Goal: Information Seeking & Learning: Stay updated

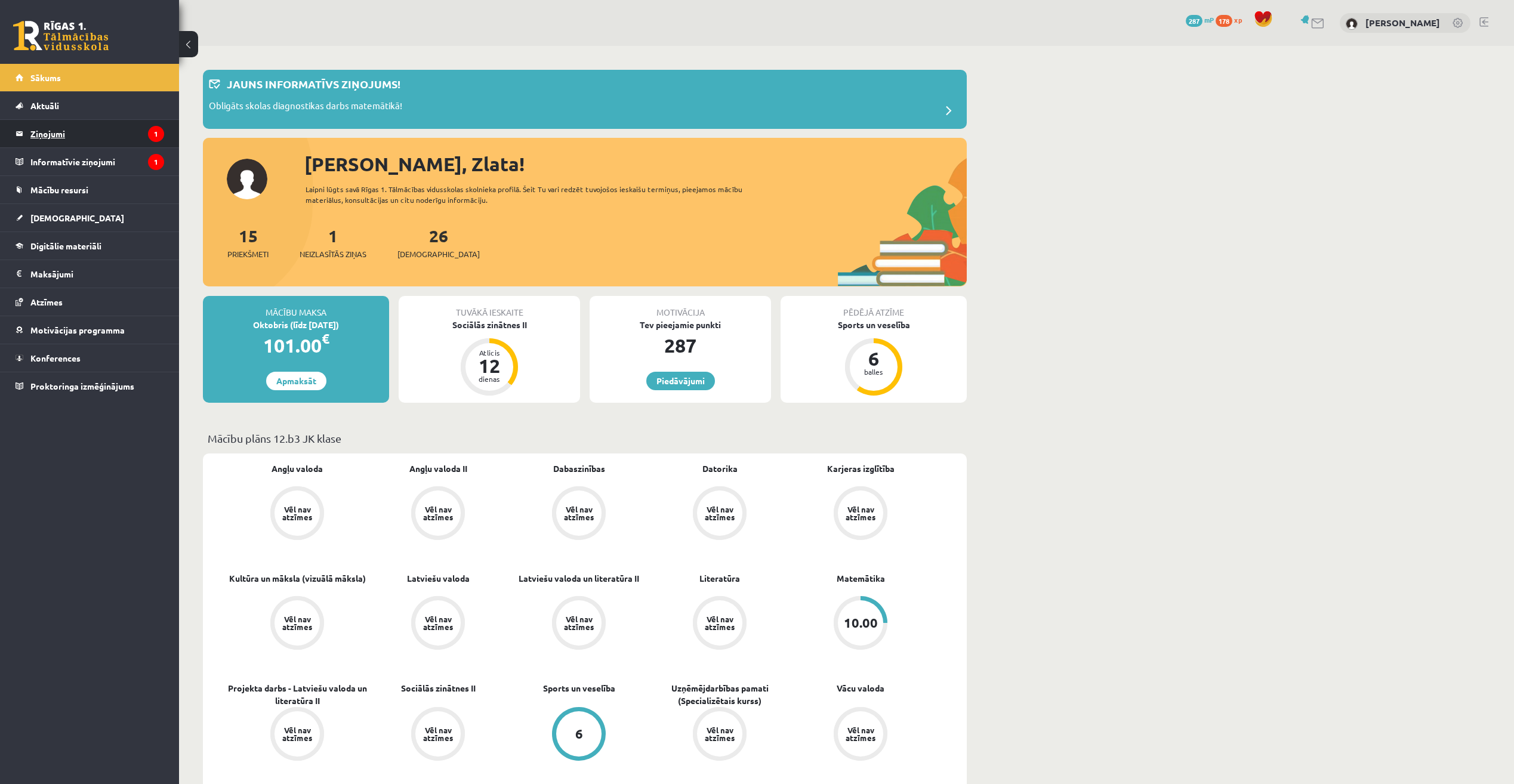
click at [61, 123] on legend "Ziņojumi 1" at bounding box center [97, 133] width 134 height 28
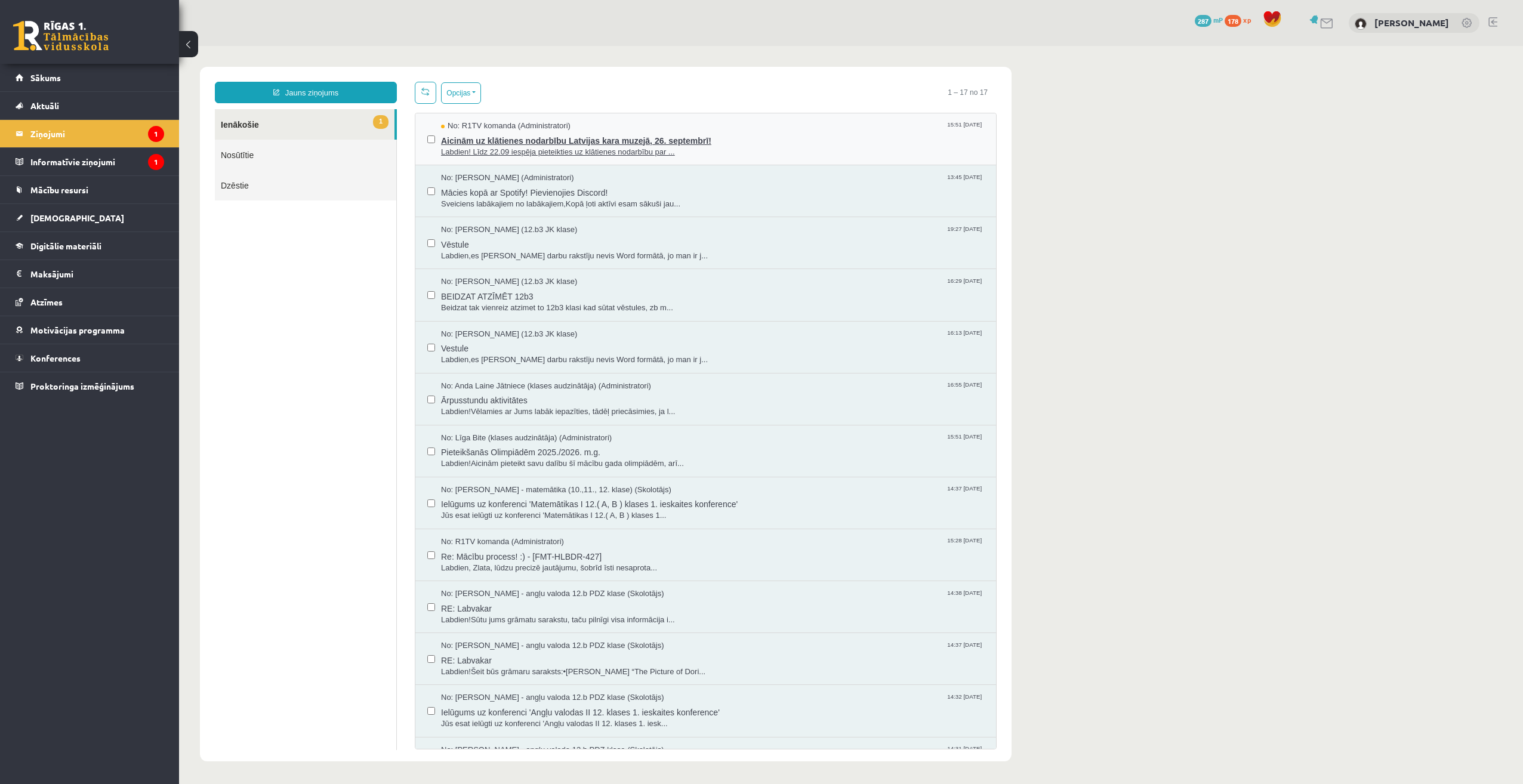
click at [502, 135] on span "Aicinām uz klātienes nodarbību Latvijas kara muzejā, 26. septembrī!" at bounding box center [713, 139] width 543 height 15
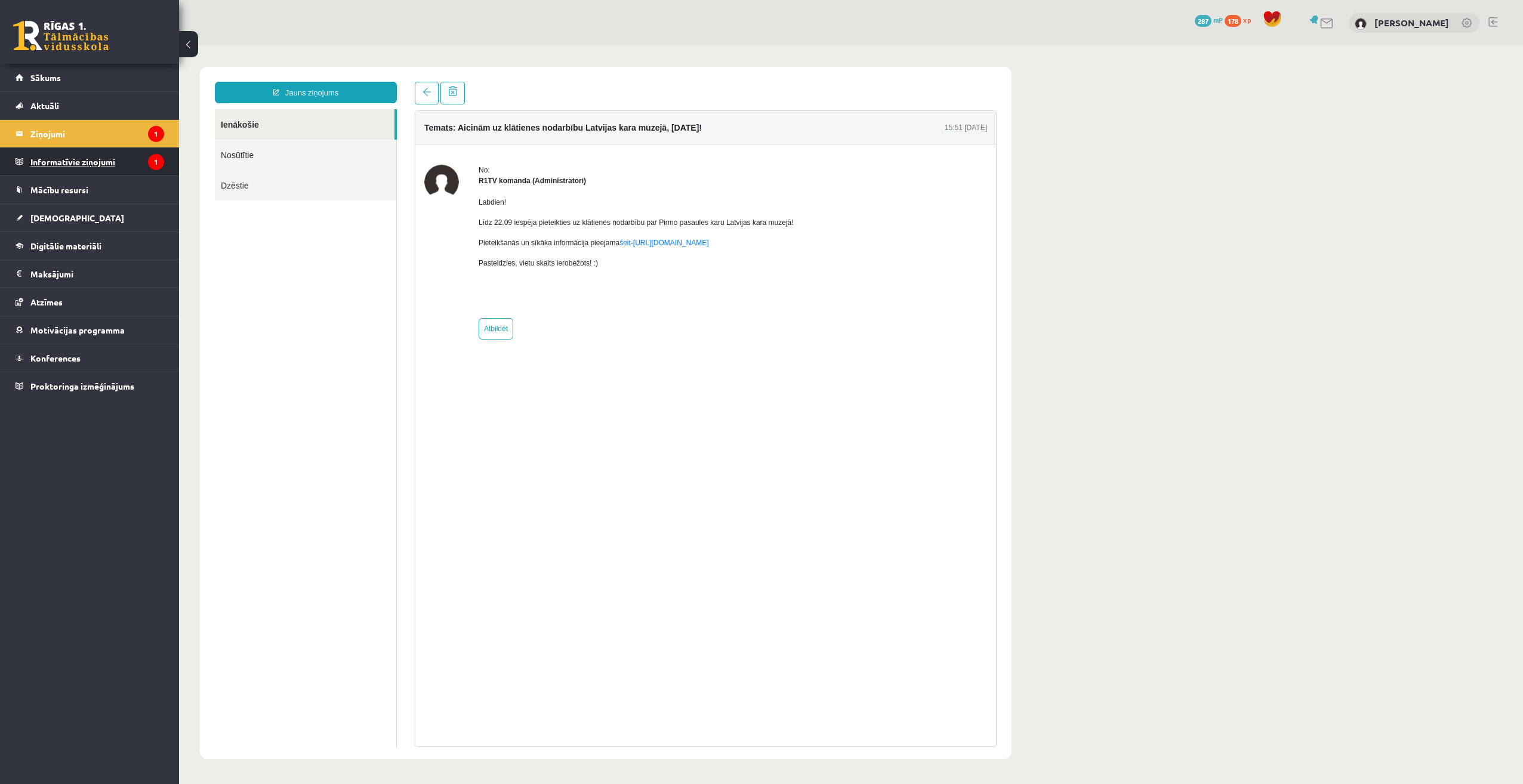
click at [81, 165] on legend "Informatīvie ziņojumi 1" at bounding box center [97, 162] width 133 height 28
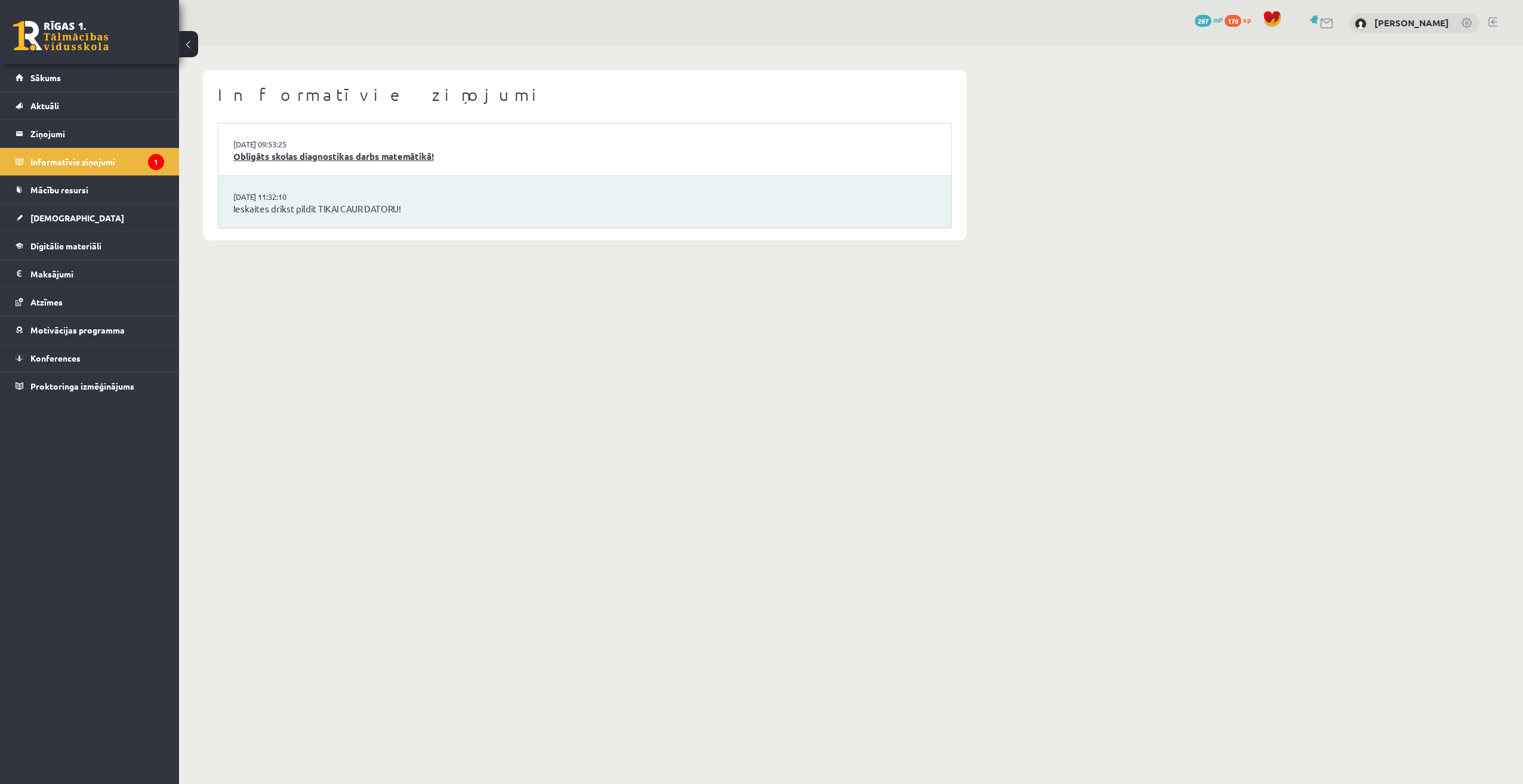
click at [321, 160] on link "Obligāts skolas diagnostikas darbs matemātikā!" at bounding box center [585, 157] width 703 height 14
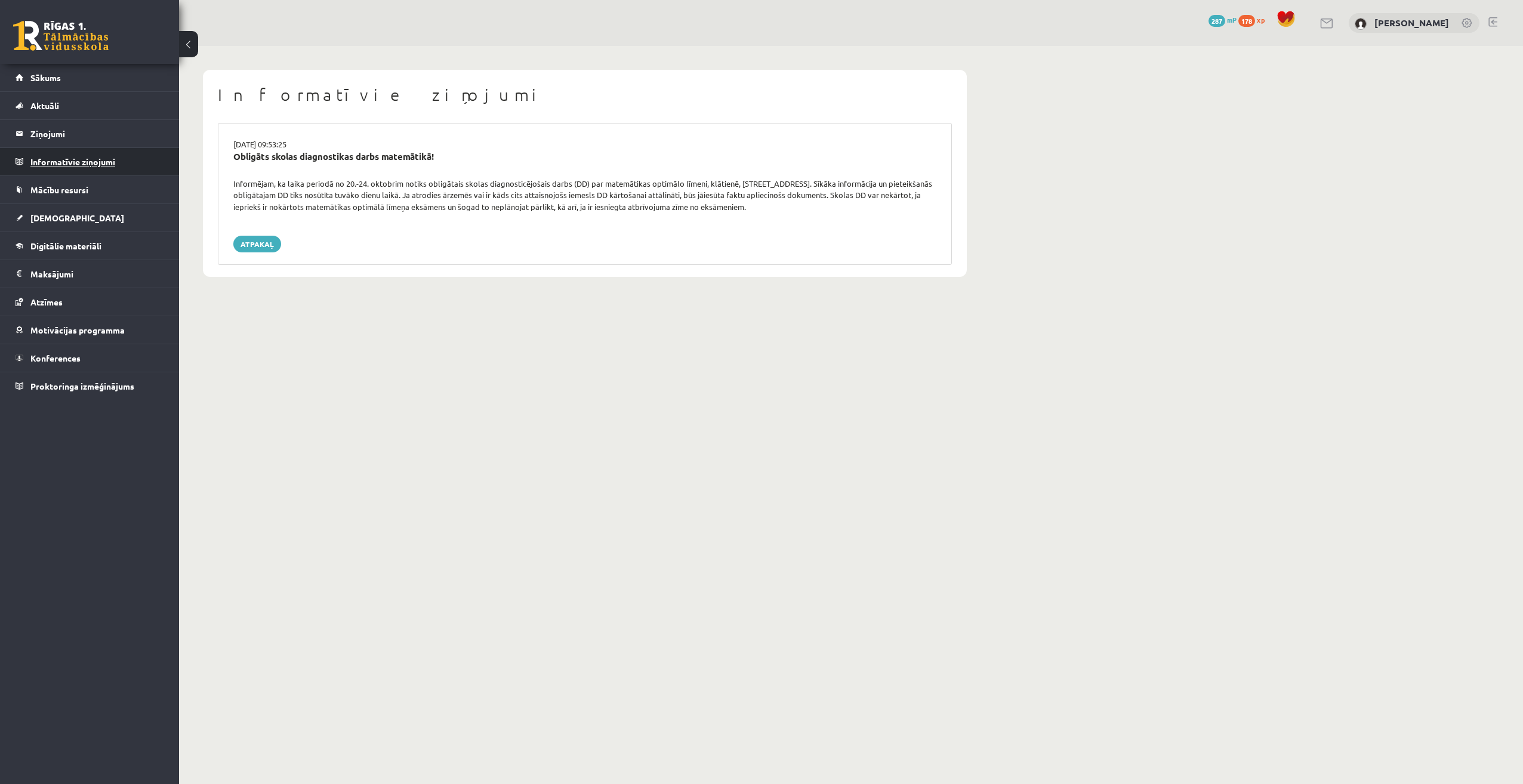
click at [91, 160] on legend "Informatīvie ziņojumi 0" at bounding box center [97, 162] width 133 height 28
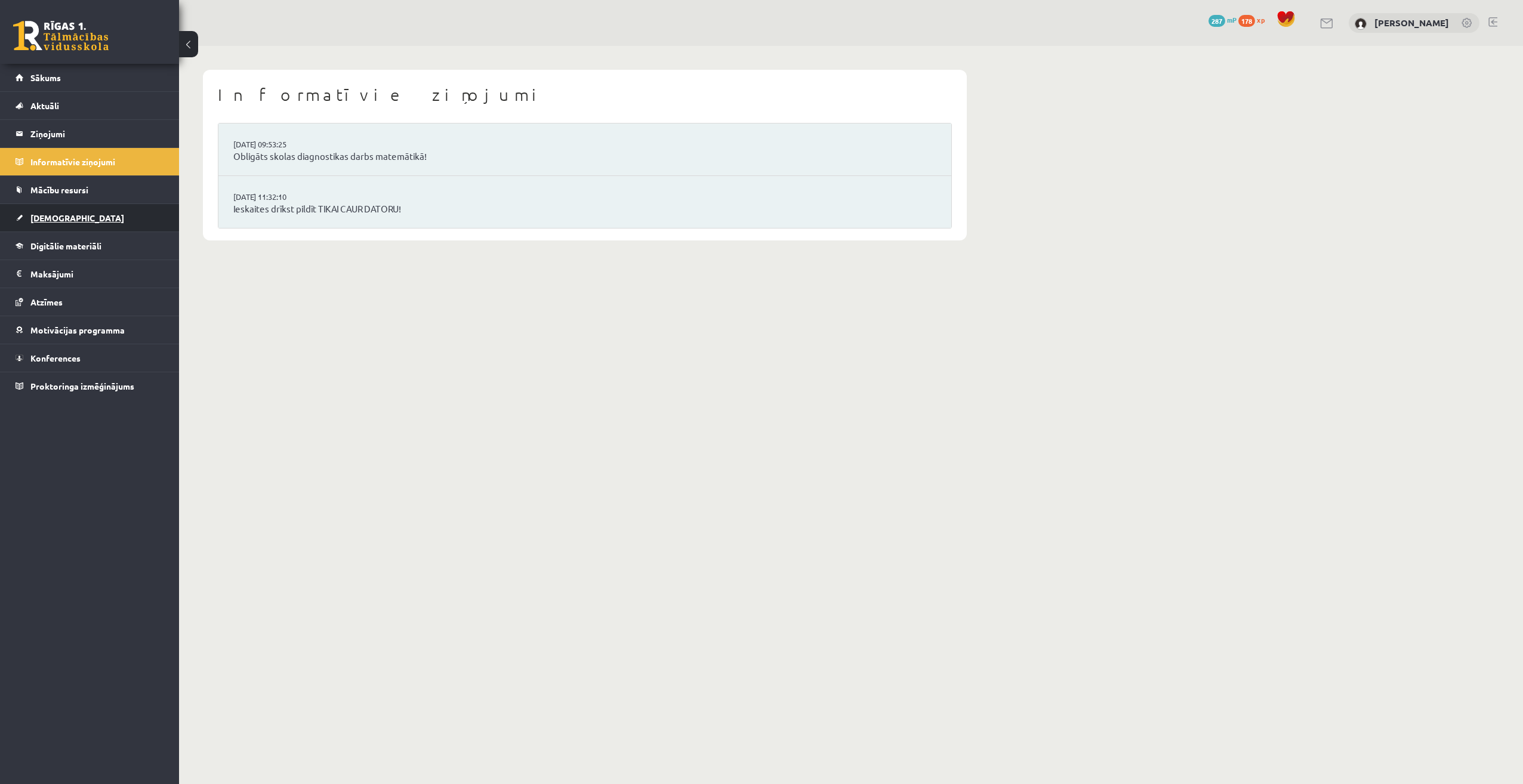
click at [88, 220] on link "[DEMOGRAPHIC_DATA]" at bounding box center [90, 218] width 148 height 28
